Goal: Information Seeking & Learning: Learn about a topic

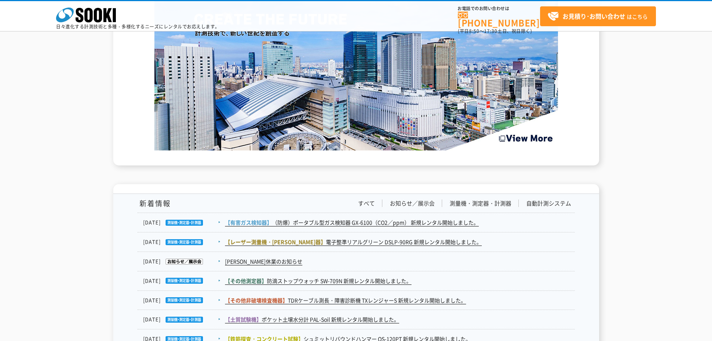
scroll to position [1122, 0]
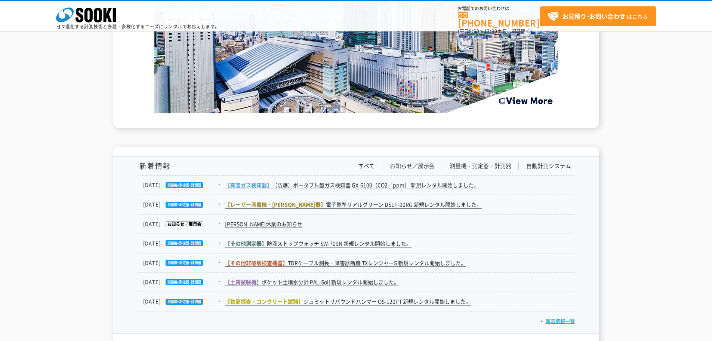
click at [558, 317] on link "新着情報一覧" at bounding box center [558, 320] width 34 height 7
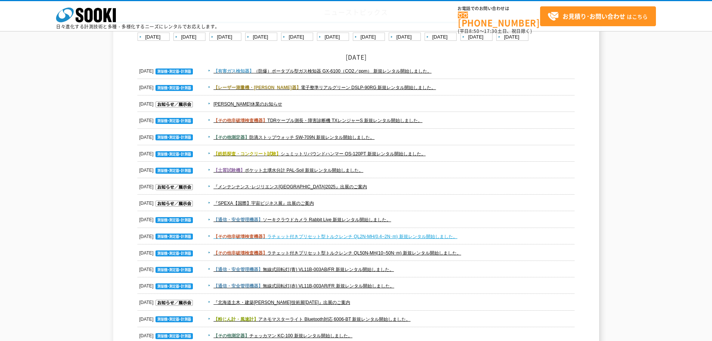
scroll to position [75, 0]
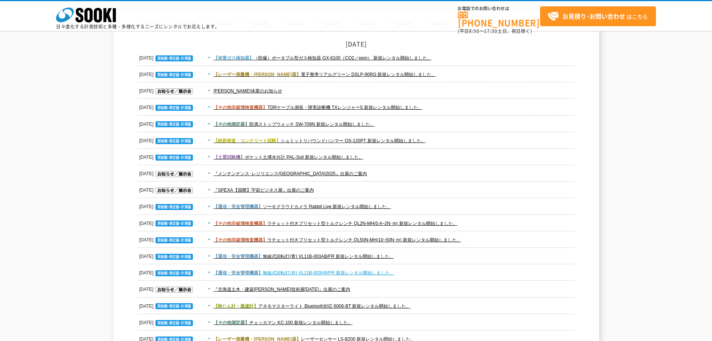
click at [343, 273] on link "【通信・安全管理機器】 無線式回転灯(赤) VL11B-003AR/FR 新規レンタル開始しました。" at bounding box center [303, 272] width 181 height 5
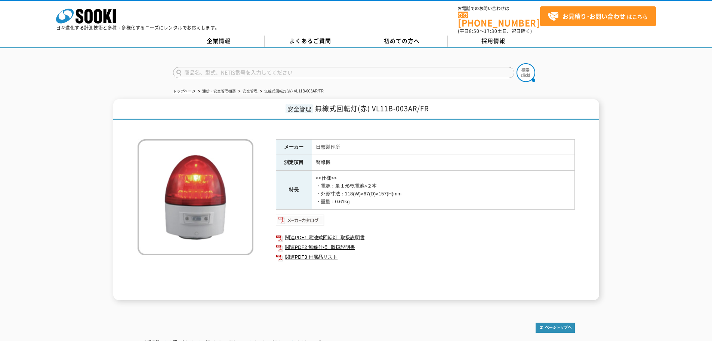
click at [318, 215] on img at bounding box center [300, 220] width 49 height 12
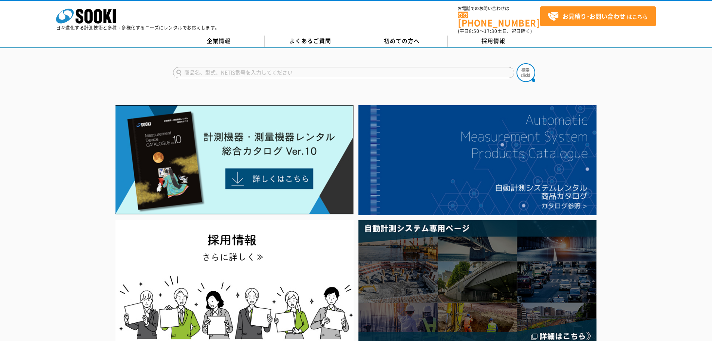
click at [249, 68] on input "text" at bounding box center [343, 72] width 341 height 11
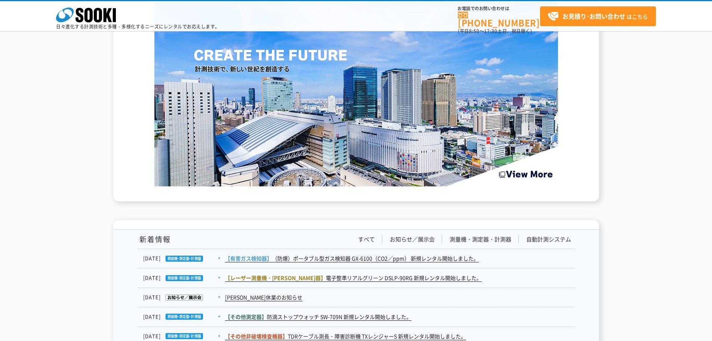
scroll to position [1122, 0]
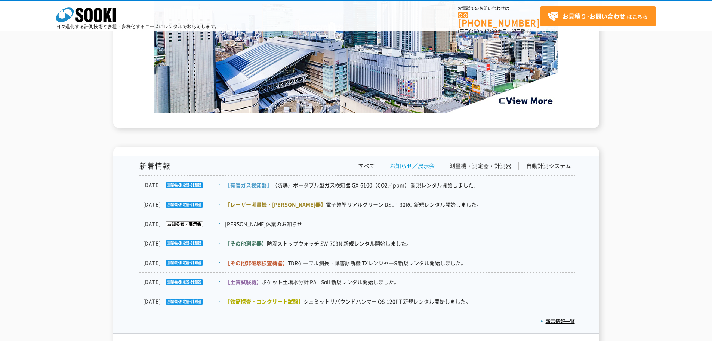
type input "商品名、型式、NETIS番号を入力してください"
click at [403, 162] on link "お知らせ／展示会" at bounding box center [412, 166] width 45 height 8
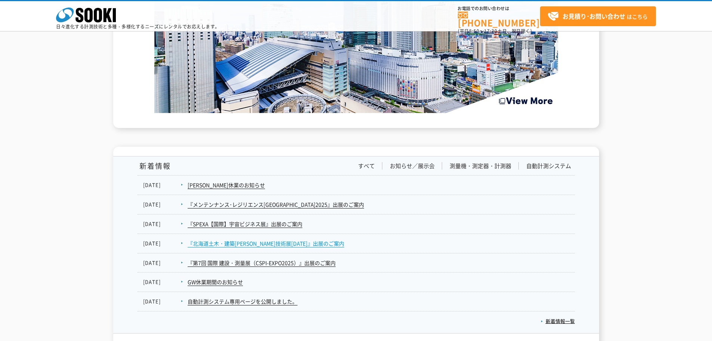
click at [267, 239] on link "『北海道土木・建築[PERSON_NAME]技術展[DATE]』出展のご案内" at bounding box center [266, 243] width 157 height 8
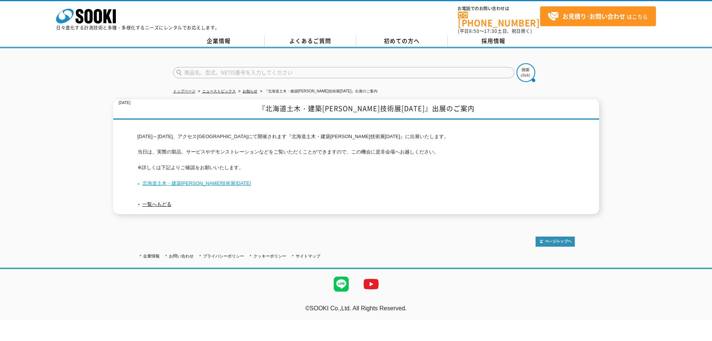
click at [210, 180] on link "北海道土木・建築[PERSON_NAME]技術展[DATE]" at bounding box center [195, 183] width 114 height 6
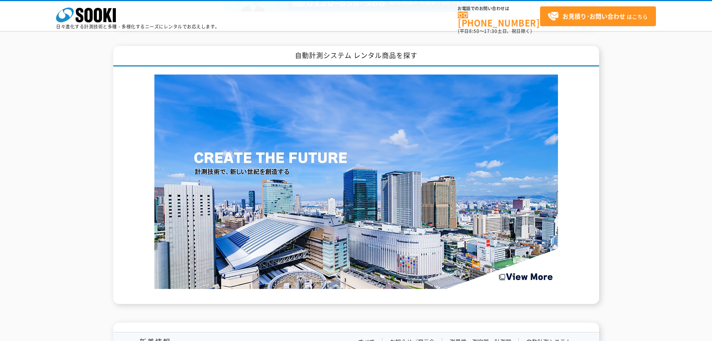
scroll to position [860, 0]
